Goal: Transaction & Acquisition: Subscribe to service/newsletter

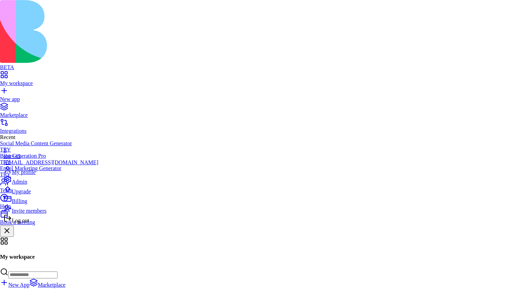
click at [42, 195] on div "Upgrade" at bounding box center [50, 190] width 95 height 10
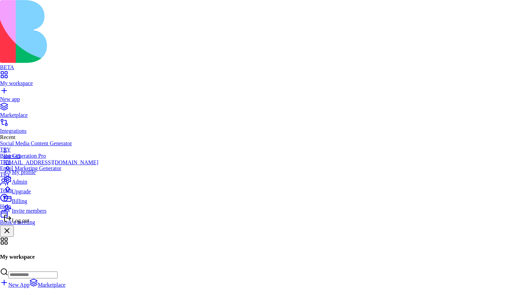
click at [22, 204] on span "Billing" at bounding box center [19, 201] width 15 height 6
